Goal: Information Seeking & Learning: Learn about a topic

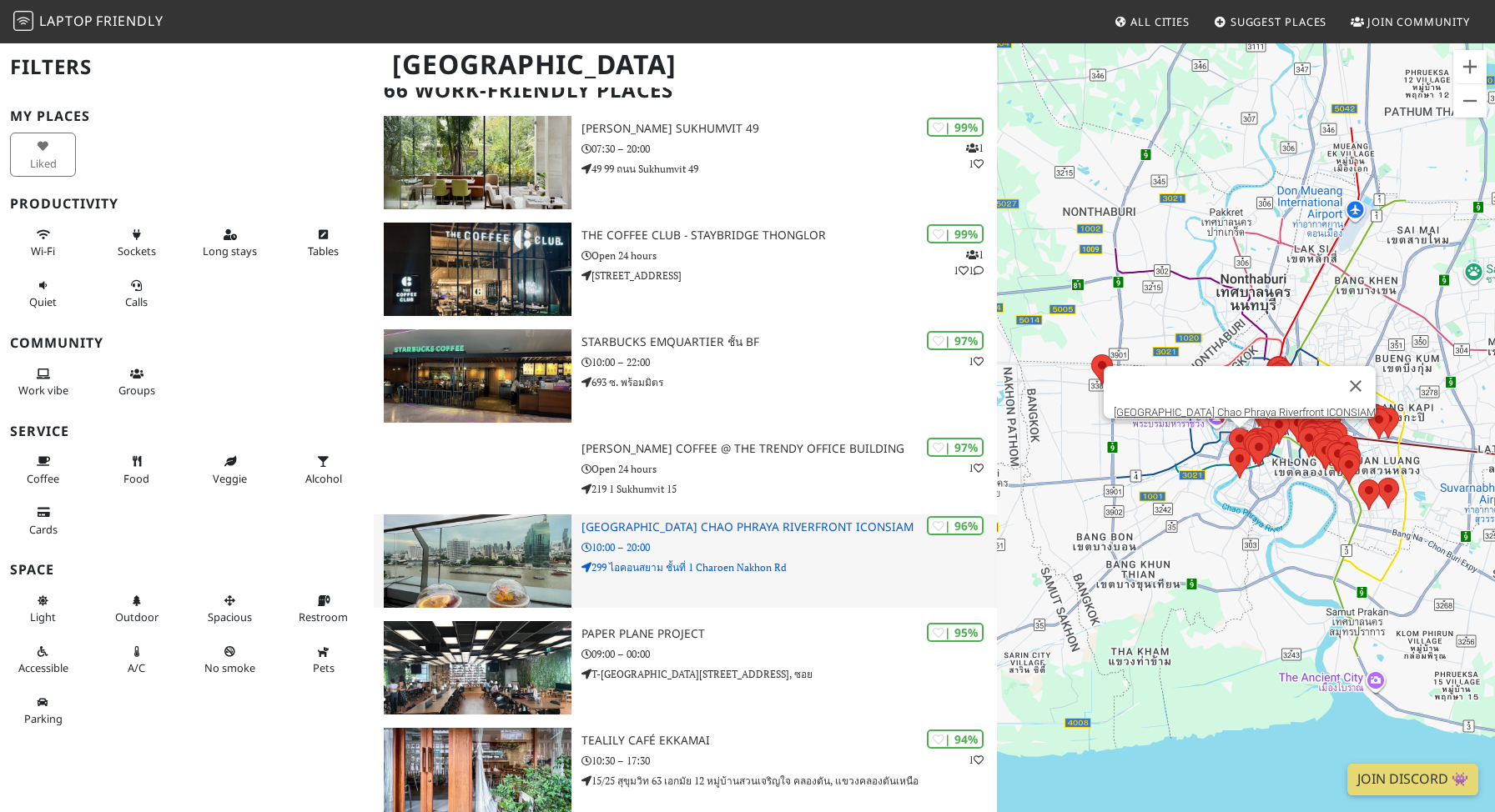
scroll to position [373, 0]
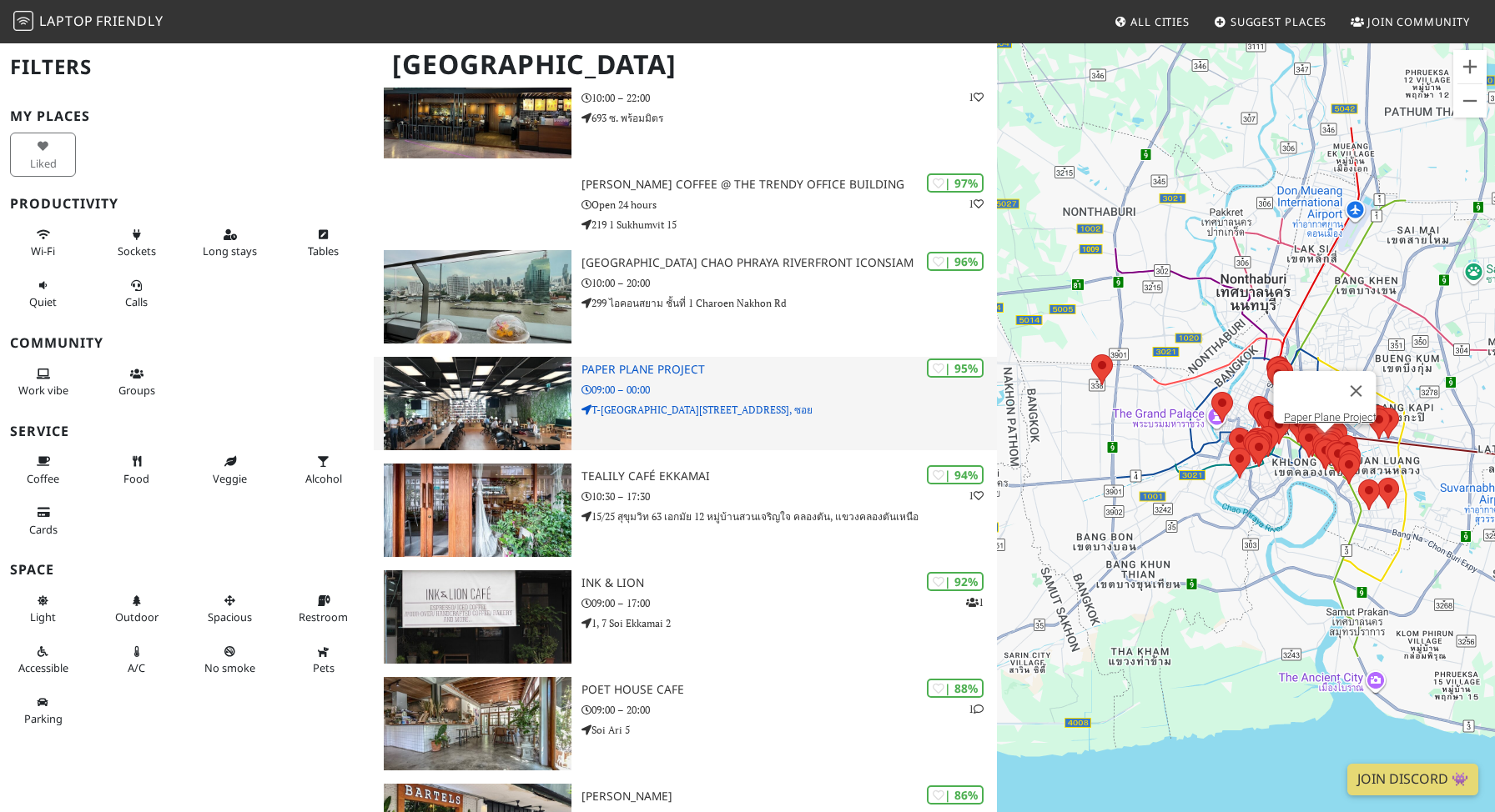
click at [469, 406] on img at bounding box center [477, 404] width 187 height 94
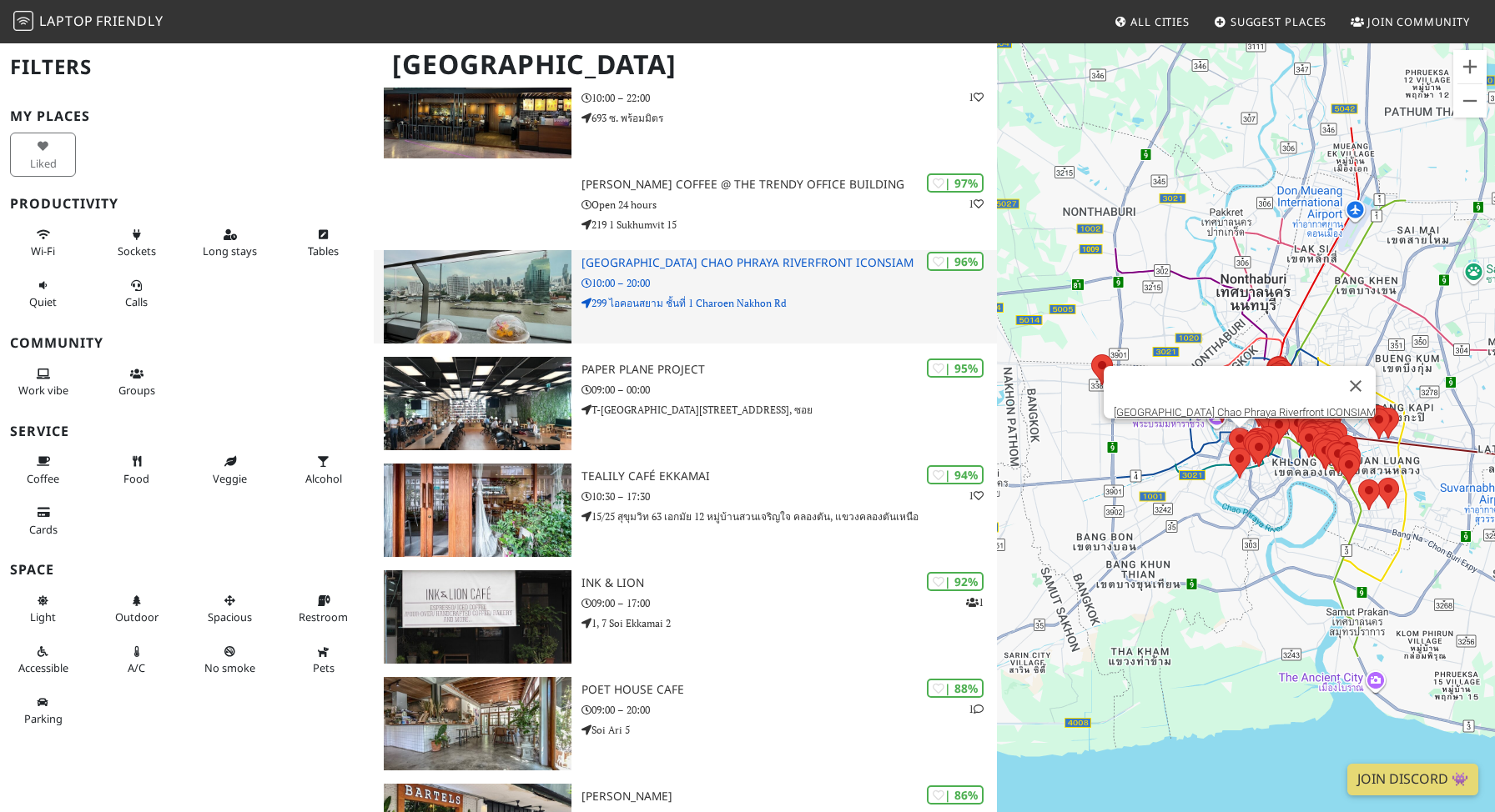
scroll to position [0, 0]
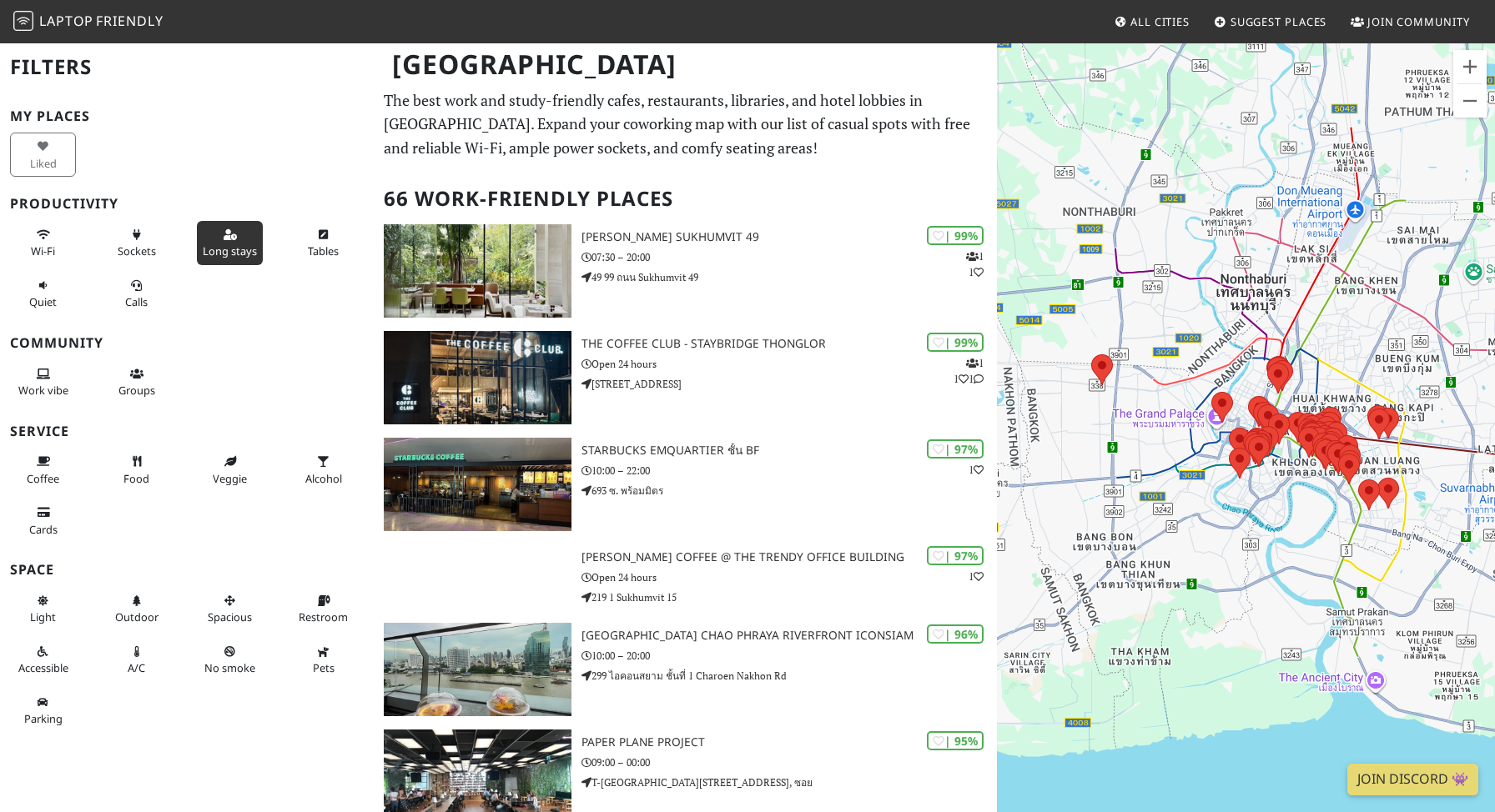
click at [231, 244] on span "Long stays" at bounding box center [230, 251] width 54 height 15
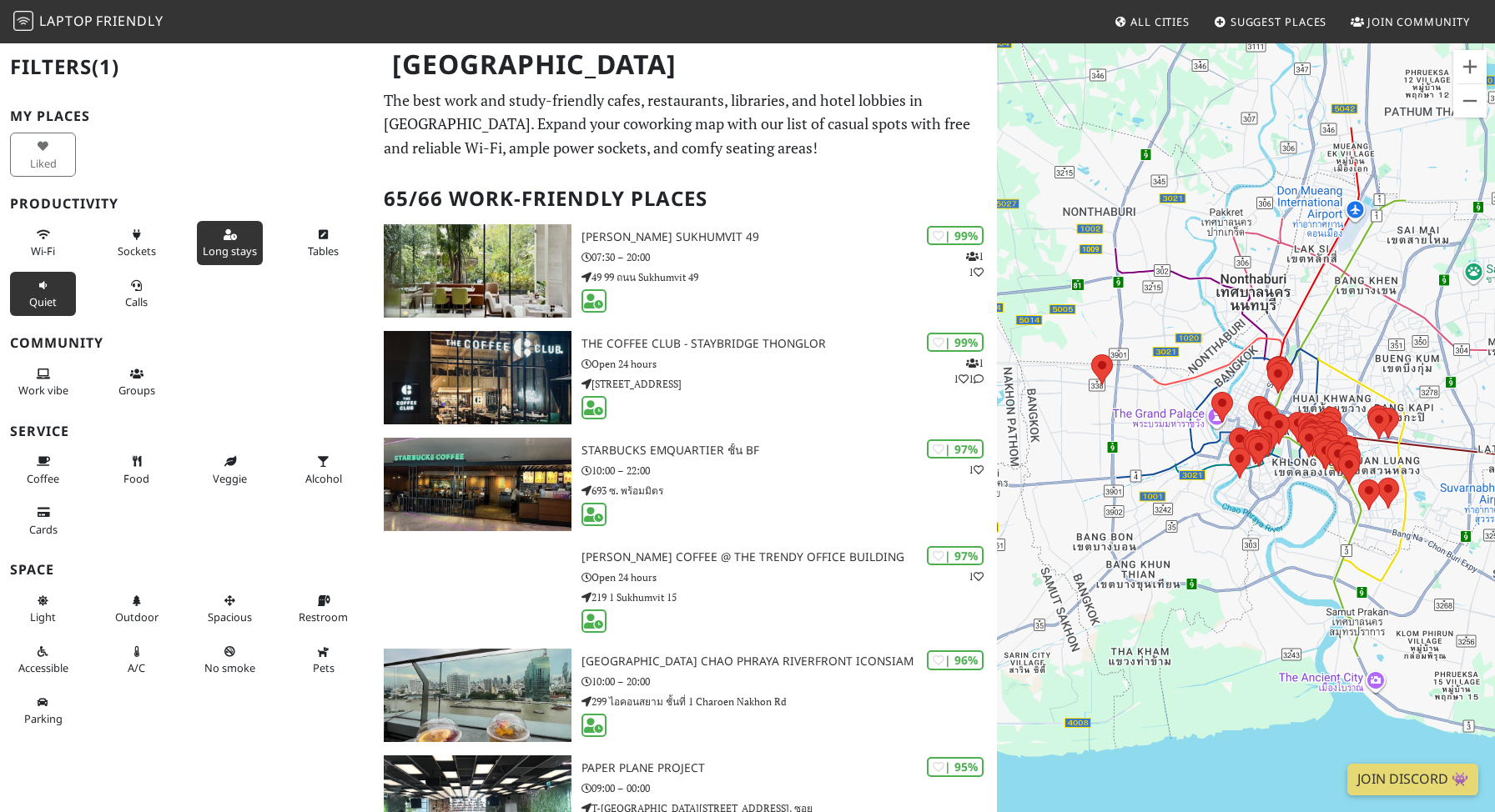
click at [40, 294] on span "Quiet" at bounding box center [42, 302] width 28 height 15
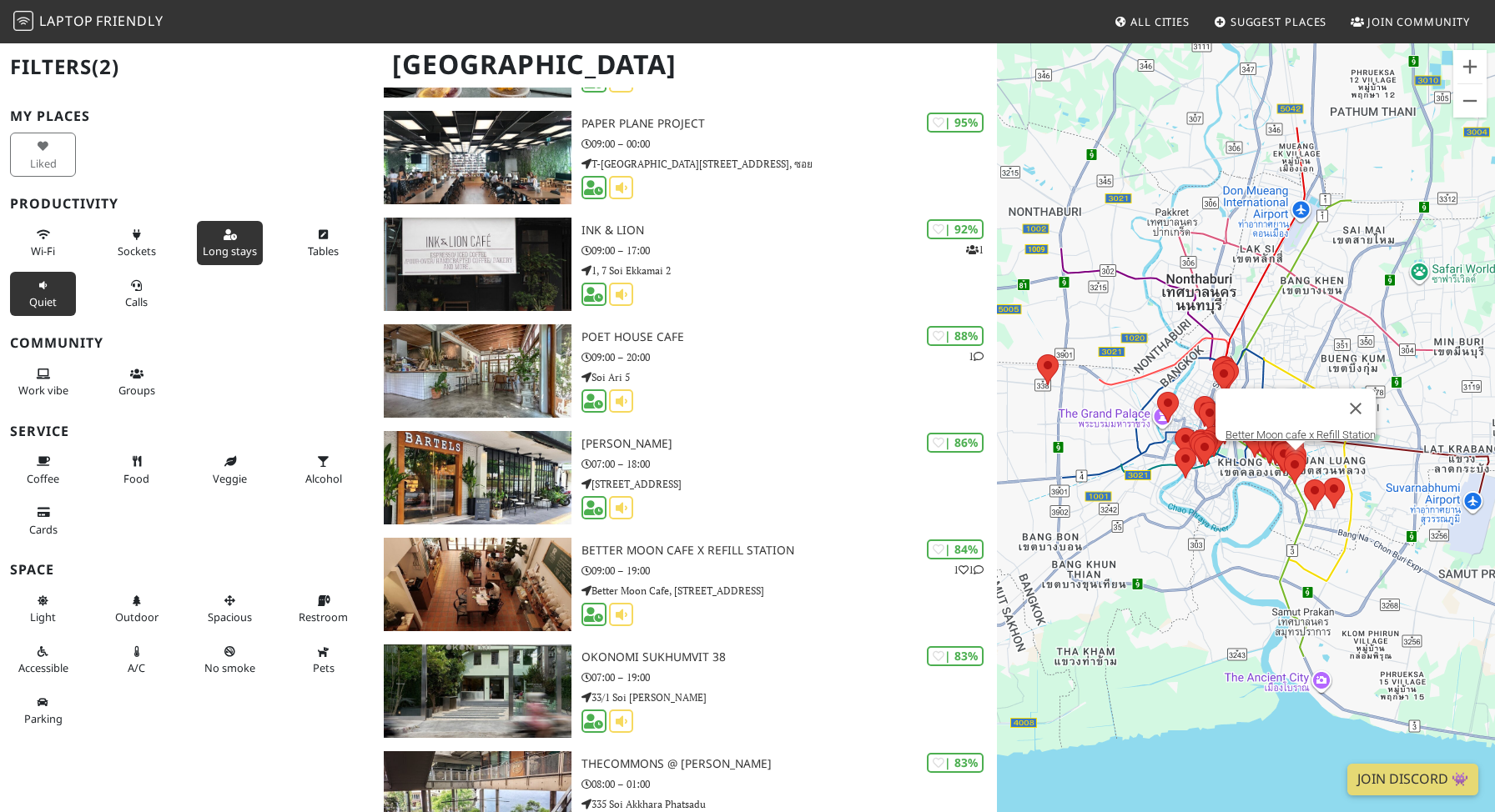
scroll to position [1671, 0]
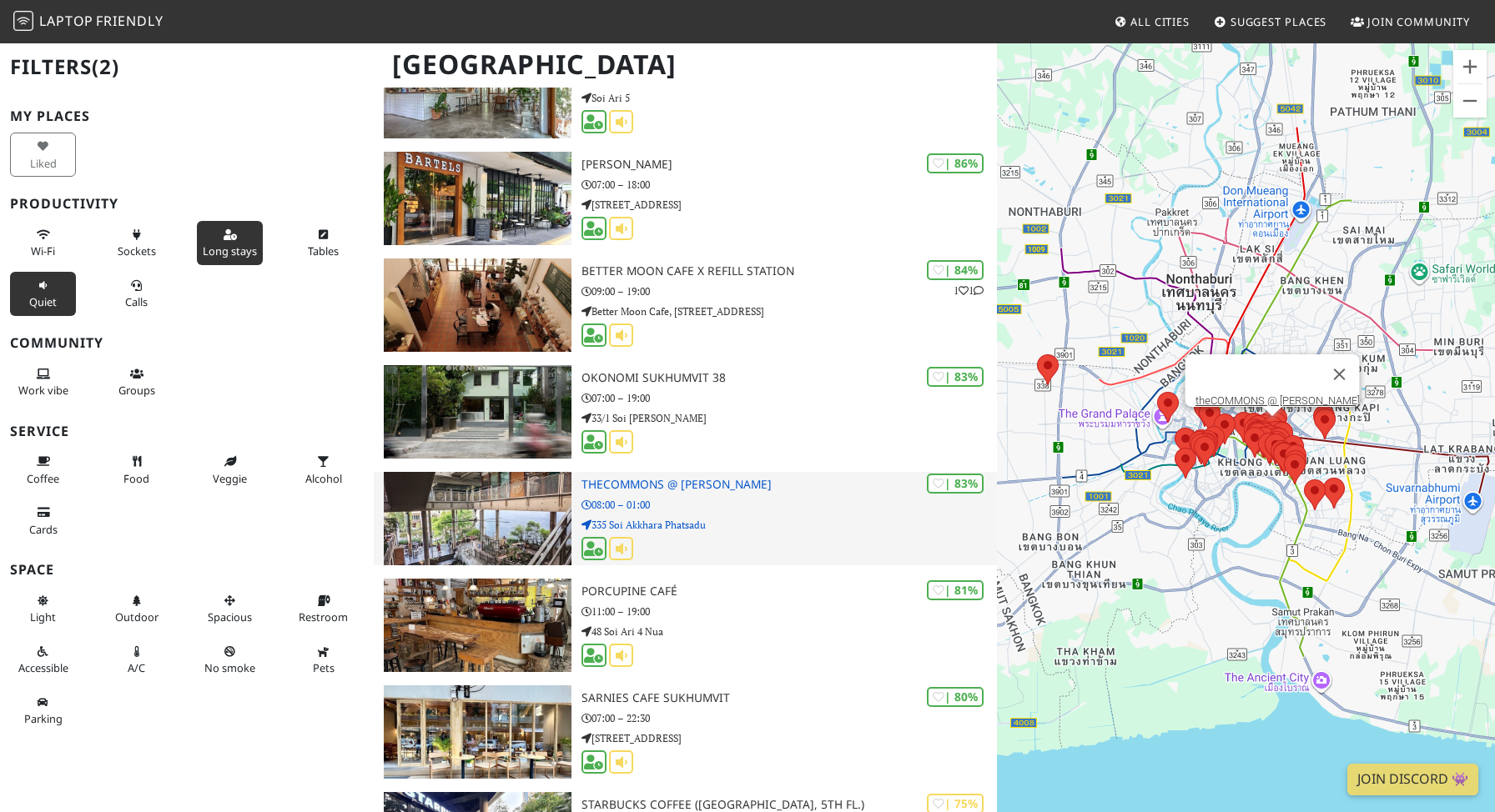
click at [719, 490] on h3 "theCOMMONS @ [PERSON_NAME]" at bounding box center [789, 485] width 415 height 14
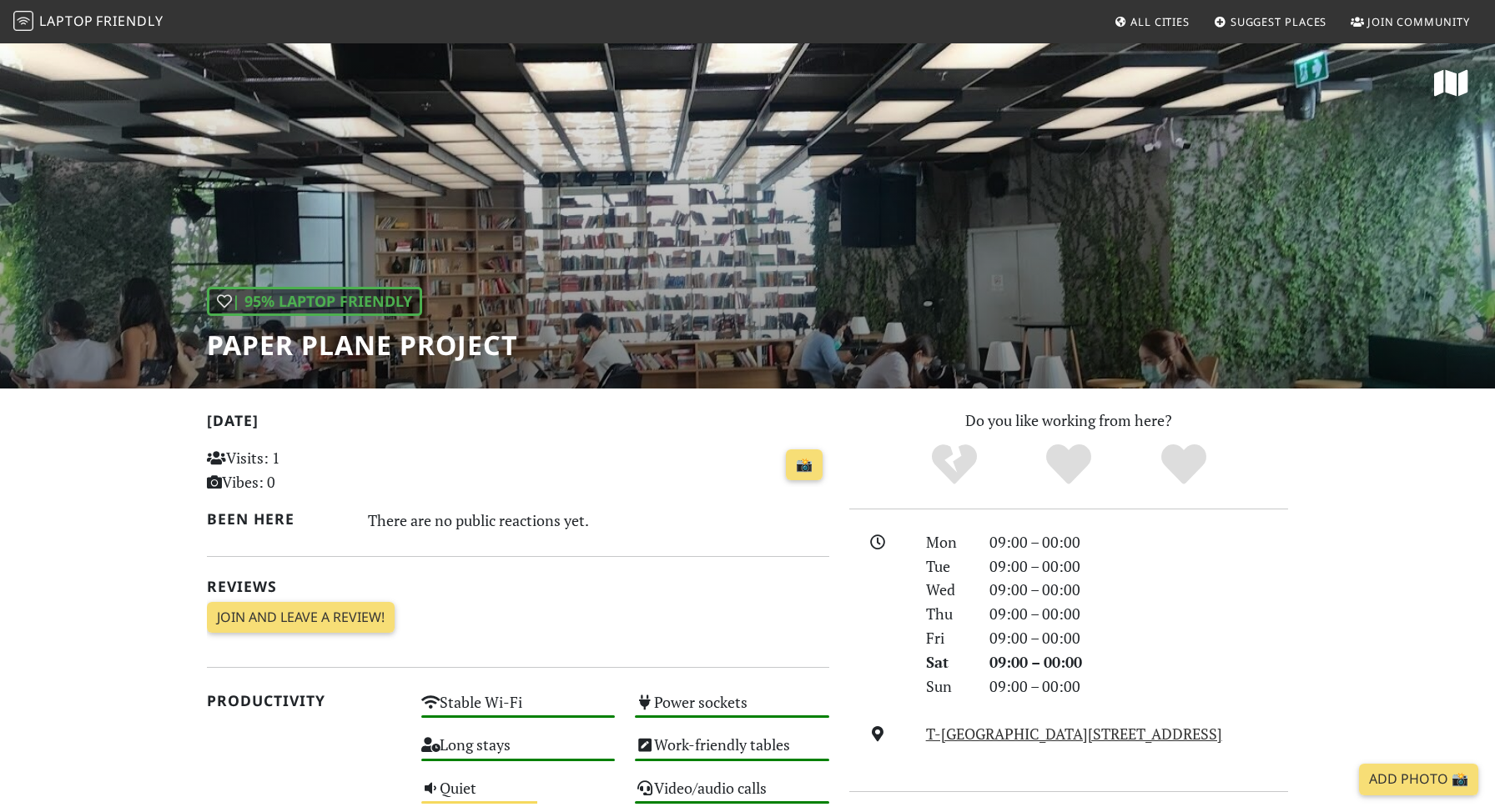
click at [799, 331] on div "| 95% Laptop Friendly Paper Plane Project" at bounding box center [748, 214] width 1495 height 347
click at [1169, 240] on div "| 95% Laptop Friendly Paper Plane Project" at bounding box center [748, 214] width 1495 height 347
click at [514, 288] on div "| 95% Laptop Friendly Paper Plane Project" at bounding box center [361, 323] width 310 height 74
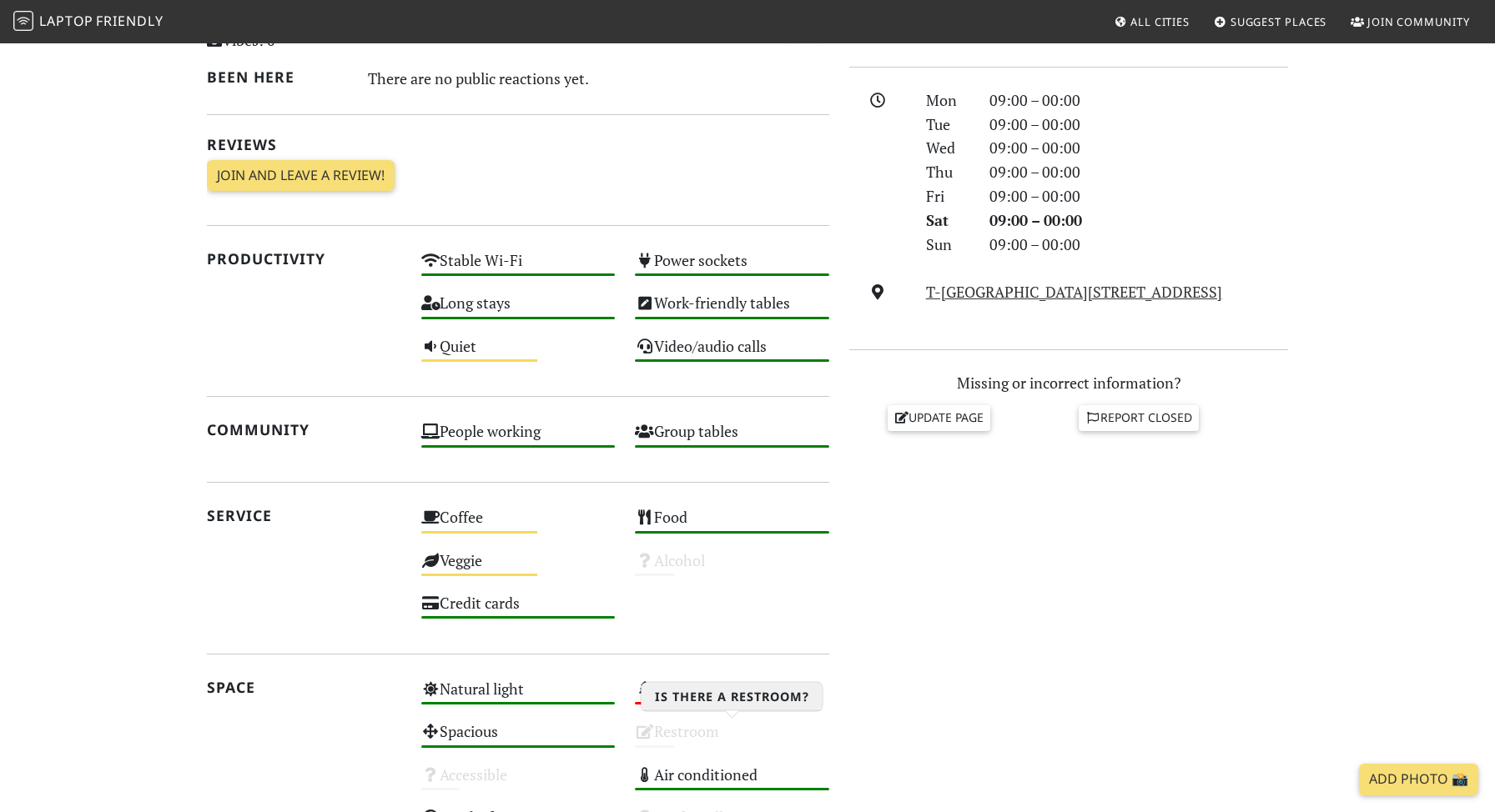
scroll to position [22, 0]
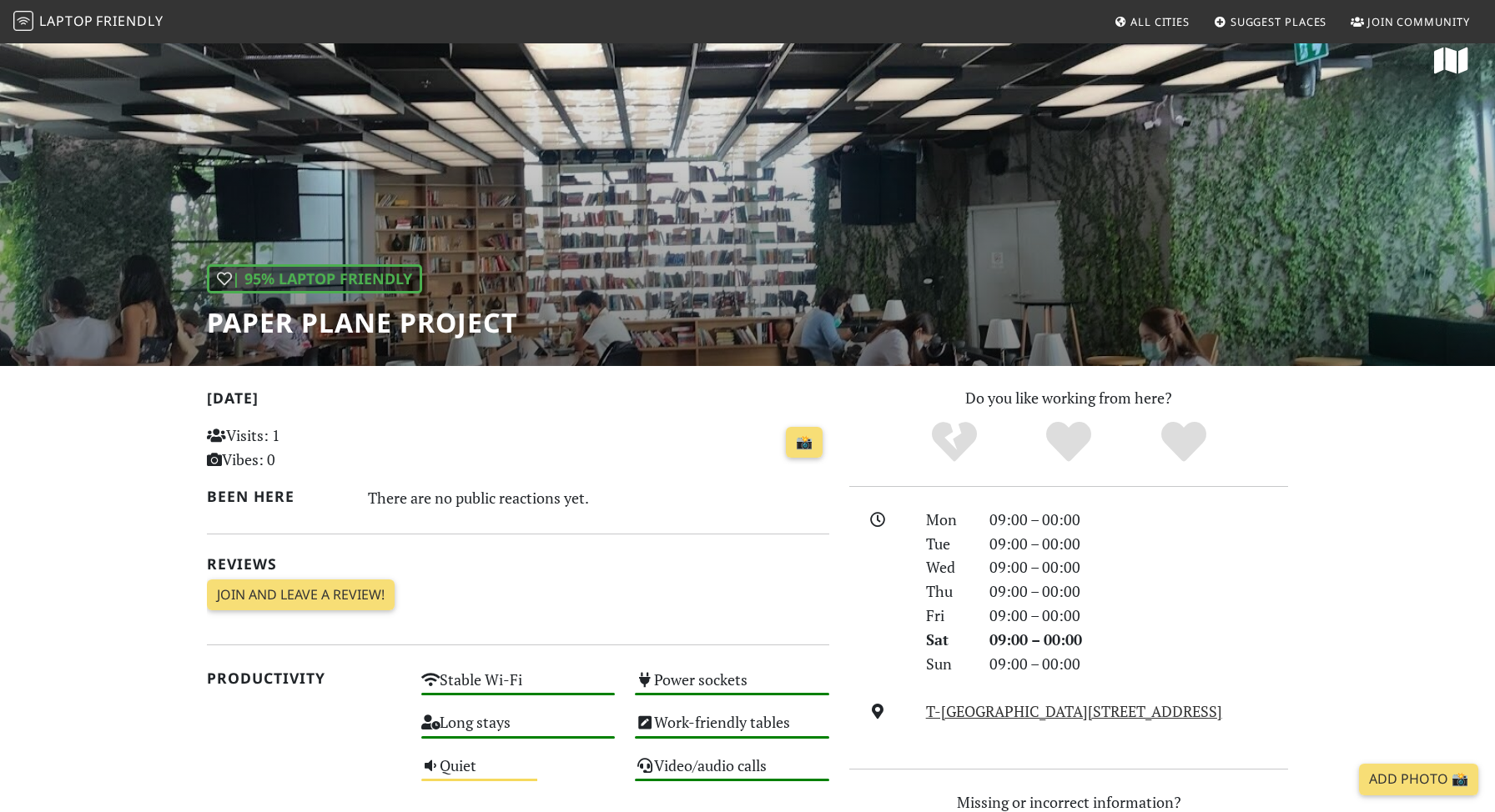
click at [363, 325] on h1 "Paper Plane Project" at bounding box center [361, 322] width 310 height 32
click at [1448, 63] on icon at bounding box center [1451, 61] width 34 height 30
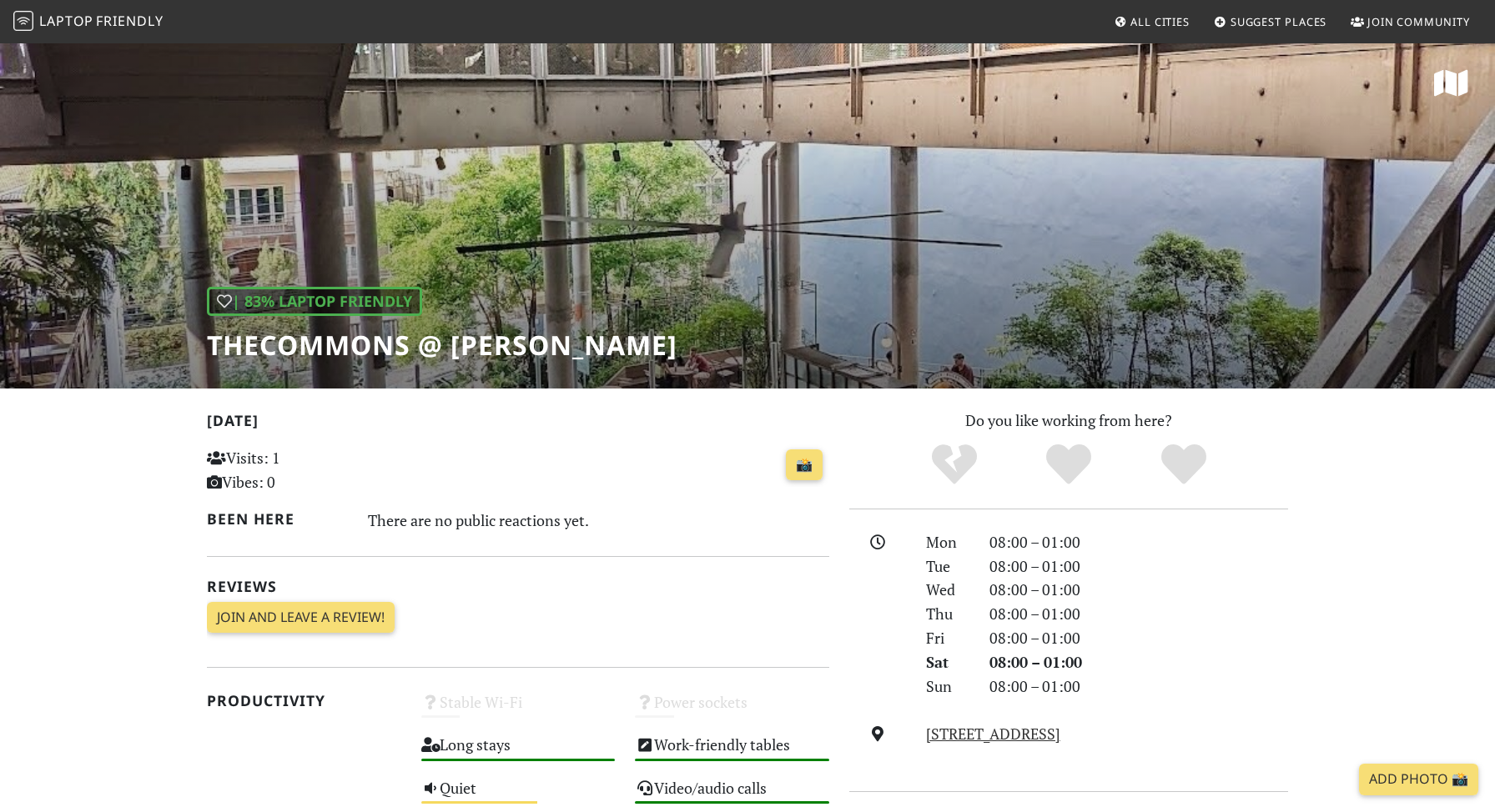
click at [737, 286] on div "| 83% Laptop Friendly theCOMMONS @ Thong Lor" at bounding box center [748, 214] width 1495 height 347
click at [967, 215] on div "| 83% Laptop Friendly theCOMMONS @ Thong Lor" at bounding box center [748, 214] width 1495 height 347
click at [1443, 77] on icon at bounding box center [1451, 83] width 34 height 30
